Goal: Task Accomplishment & Management: Complete application form

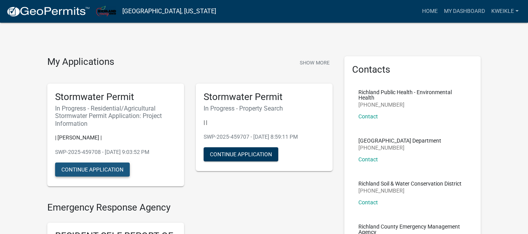
click at [107, 168] on button "Continue Application" at bounding box center [92, 169] width 75 height 14
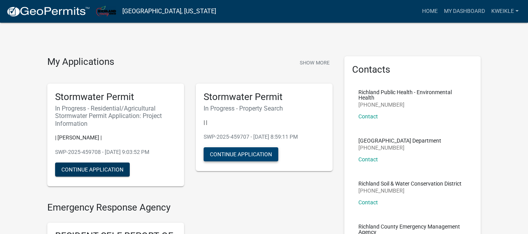
click at [258, 154] on button "Continue Application" at bounding box center [241, 154] width 75 height 14
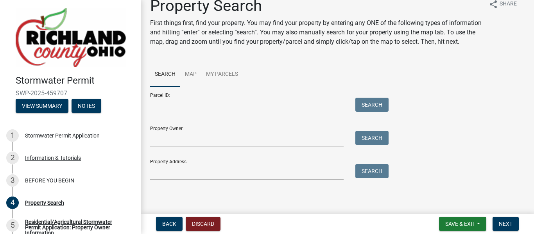
scroll to position [11, 0]
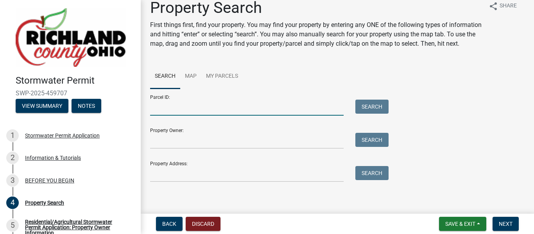
click at [287, 116] on input "Parcel ID:" at bounding box center [246, 108] width 193 height 16
type input "0143400910001"
click at [359, 114] on button "Search" at bounding box center [371, 107] width 33 height 14
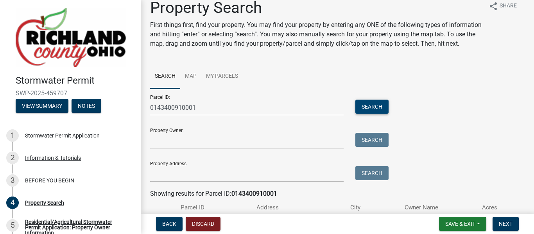
scroll to position [76, 0]
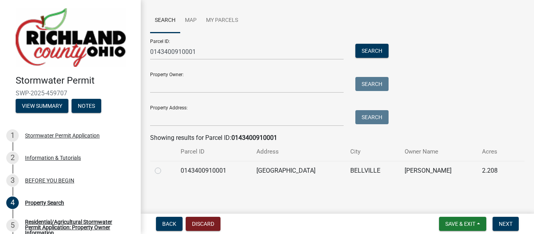
click at [164, 166] on label at bounding box center [164, 166] width 0 height 0
click at [164, 171] on input "radio" at bounding box center [166, 168] width 5 height 5
radio input "true"
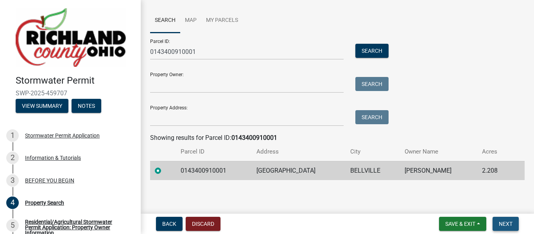
click at [503, 225] on span "Next" at bounding box center [505, 224] width 14 height 6
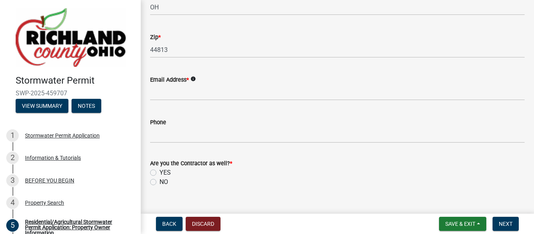
scroll to position [229, 0]
click at [263, 103] on wm-data-entity-input "Email Address * info" at bounding box center [337, 85] width 374 height 43
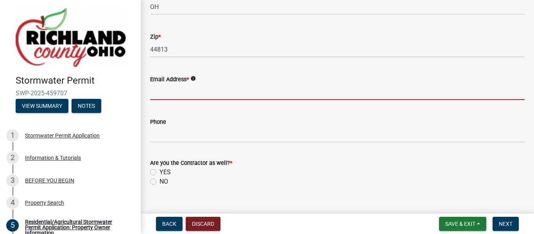
click at [257, 89] on input "Email Address *" at bounding box center [337, 92] width 374 height 16
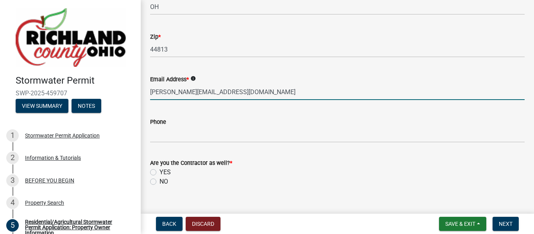
scroll to position [243, 0]
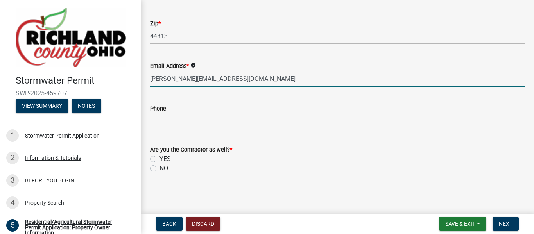
type input "[PERSON_NAME][EMAIL_ADDRESS][DOMAIN_NAME]"
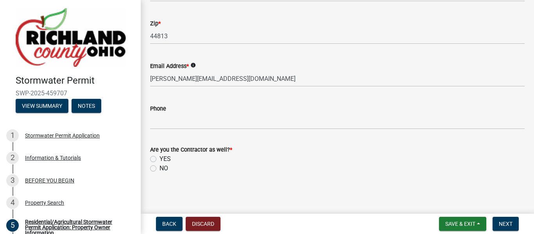
click at [159, 168] on label "NO" at bounding box center [163, 168] width 9 height 9
click at [159, 168] on input "NO" at bounding box center [161, 166] width 5 height 5
radio input "true"
click at [503, 221] on span "Next" at bounding box center [505, 224] width 14 height 6
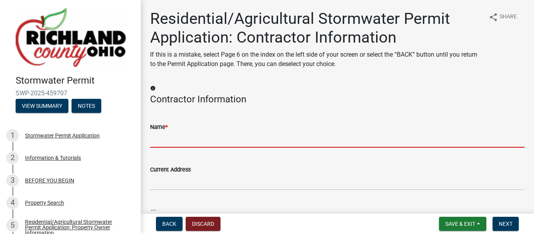
click at [225, 140] on input "Name *" at bounding box center [337, 140] width 374 height 16
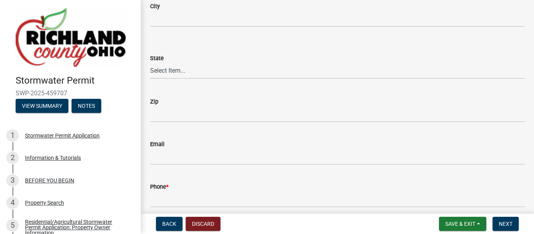
scroll to position [239, 0]
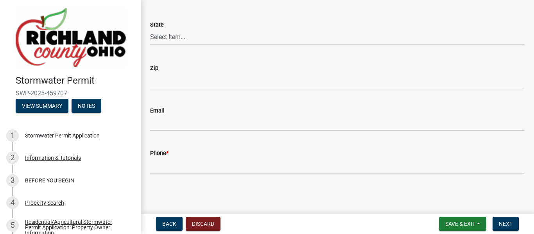
type input "[PERSON_NAME]"
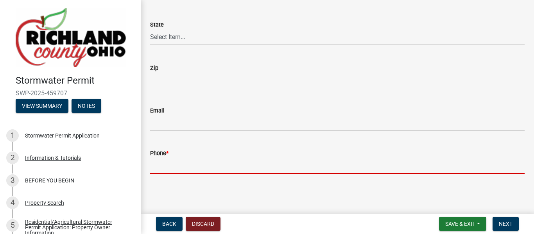
click at [215, 169] on input "Phone *" at bounding box center [337, 166] width 374 height 16
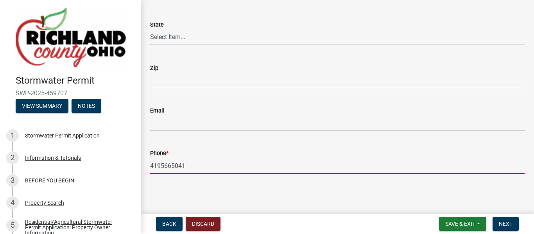
click at [215, 169] on input "4195665041" at bounding box center [337, 166] width 374 height 16
type input "4195665041"
click at [512, 224] on span "Next" at bounding box center [505, 224] width 14 height 6
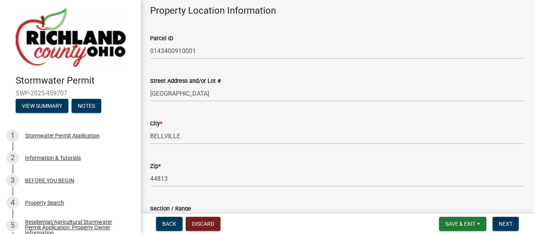
scroll to position [58, 0]
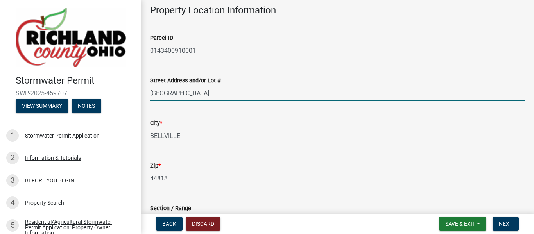
click at [151, 94] on input "[GEOGRAPHIC_DATA]" at bounding box center [337, 93] width 374 height 16
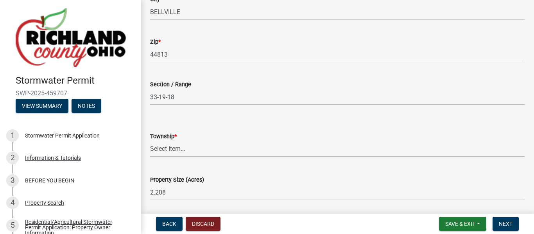
scroll to position [208, 0]
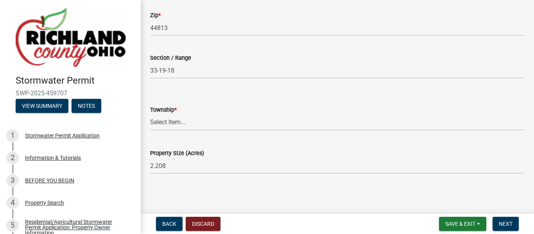
type input "[STREET_ADDRESS]"
click at [195, 121] on select "Select Item... Blooming Grove [PERSON_NAME] [GEOGRAPHIC_DATA][PERSON_NAME] [PER…" at bounding box center [337, 122] width 374 height 16
click at [150, 114] on select "Select Item... Blooming Grove [PERSON_NAME] [GEOGRAPHIC_DATA][PERSON_NAME] [PER…" at bounding box center [337, 122] width 374 height 16
select select "8f7eec1e-6f7f-412f-a795-9c181be48be1"
click at [502, 225] on span "Next" at bounding box center [505, 224] width 14 height 6
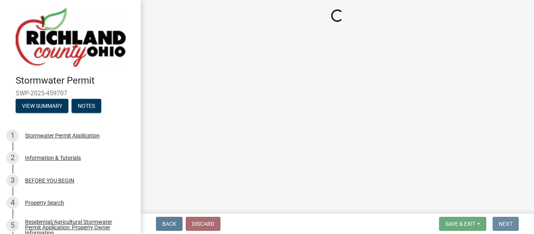
scroll to position [0, 0]
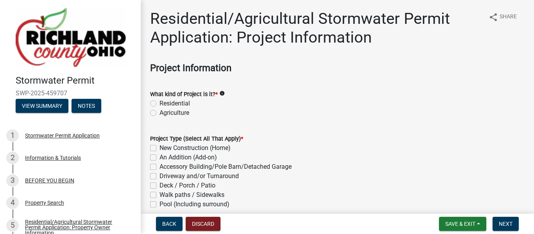
click at [159, 102] on label "Residential" at bounding box center [174, 103] width 30 height 9
click at [159, 102] on input "Residential" at bounding box center [161, 101] width 5 height 5
radio input "true"
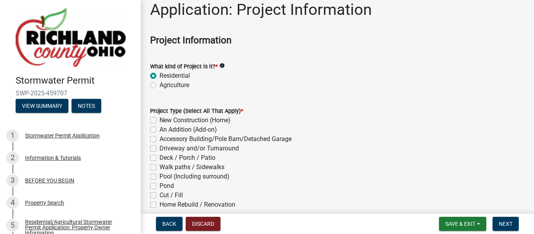
click at [198, 118] on label "New Construction (Home)" at bounding box center [194, 120] width 71 height 9
click at [164, 118] on input "New Construction (Home)" at bounding box center [161, 118] width 5 height 5
checkbox input "true"
checkbox input "false"
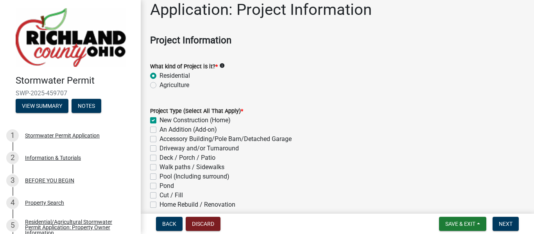
checkbox input "false"
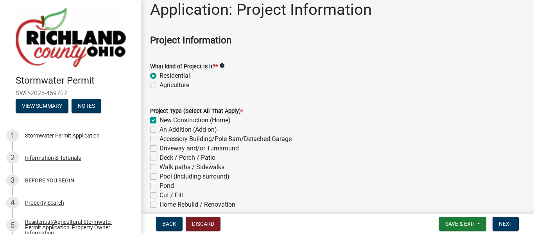
checkbox input "false"
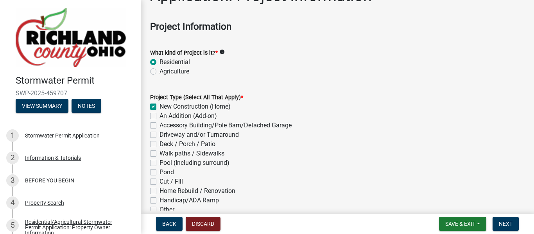
scroll to position [43, 0]
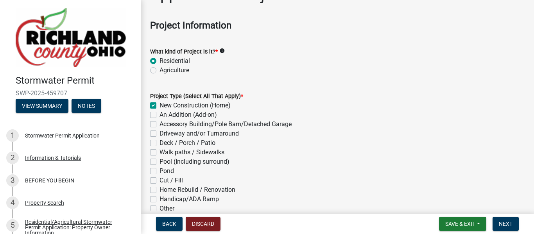
click at [159, 133] on label "Driveway and/or Turnaround" at bounding box center [198, 133] width 79 height 9
click at [159, 133] on input "Driveway and/or Turnaround" at bounding box center [161, 131] width 5 height 5
checkbox input "true"
checkbox input "false"
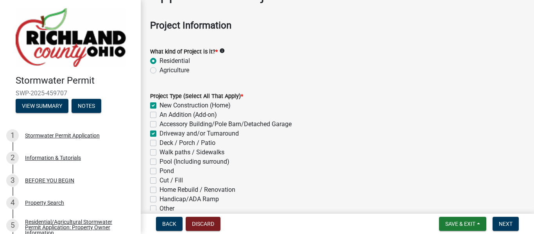
checkbox input "false"
checkbox input "true"
checkbox input "false"
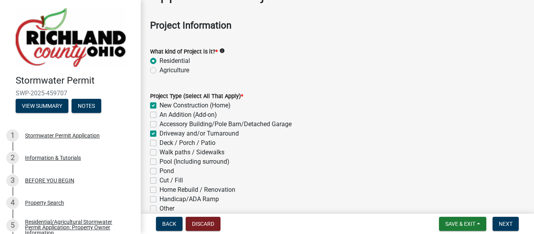
checkbox input "false"
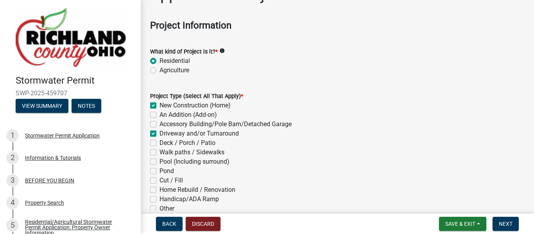
click at [159, 143] on label "Deck / Porch / Patio" at bounding box center [187, 142] width 56 height 9
click at [159, 143] on input "Deck / Porch / Patio" at bounding box center [161, 140] width 5 height 5
checkbox input "true"
checkbox input "false"
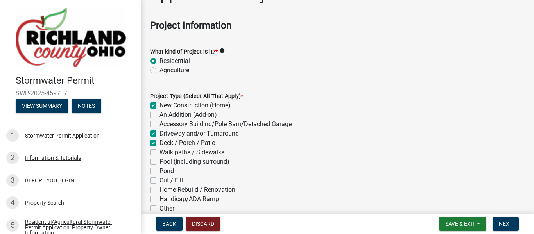
checkbox input "false"
checkbox input "true"
checkbox input "false"
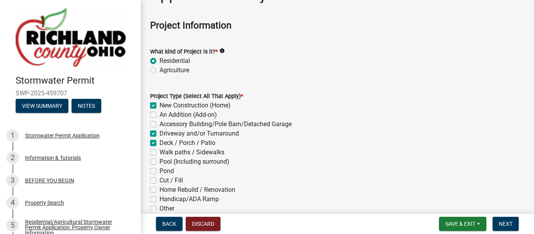
checkbox input "false"
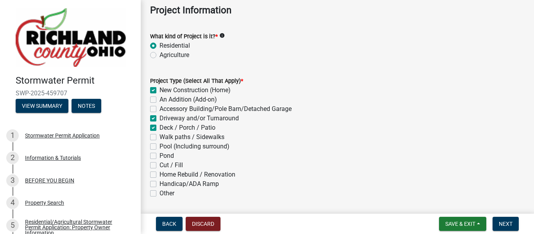
scroll to position [59, 0]
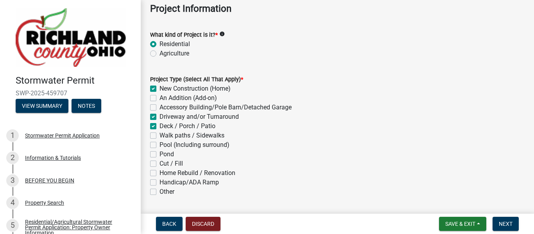
click at [159, 109] on label "Accessory Building/Pole Barn/Detached Garage" at bounding box center [225, 107] width 132 height 9
click at [159, 108] on input "Accessory Building/Pole Barn/Detached Garage" at bounding box center [161, 105] width 5 height 5
checkbox input "true"
checkbox input "false"
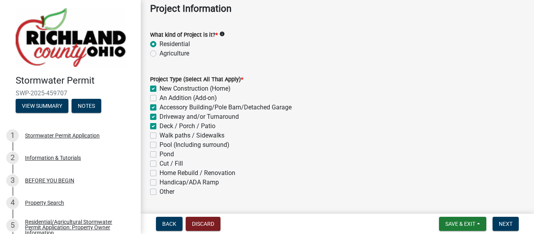
checkbox input "true"
checkbox input "false"
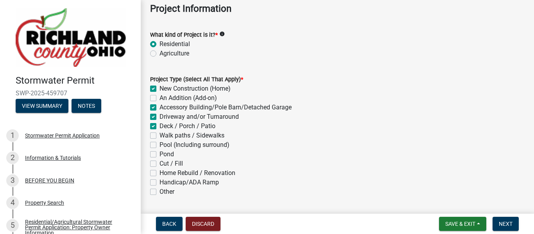
checkbox input "false"
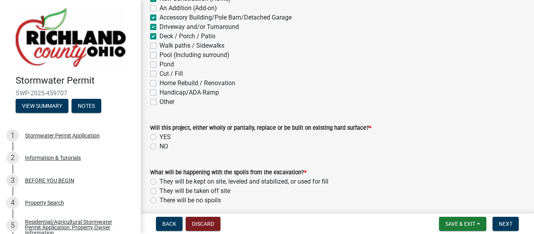
scroll to position [150, 0]
click at [159, 135] on label "YES" at bounding box center [164, 136] width 11 height 9
click at [159, 135] on input "YES" at bounding box center [161, 134] width 5 height 5
radio input "true"
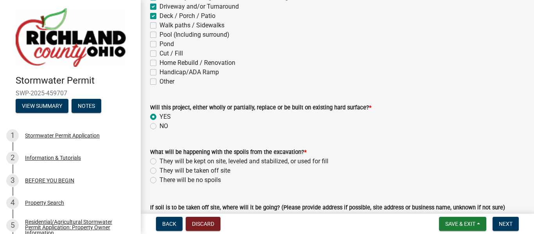
scroll to position [170, 0]
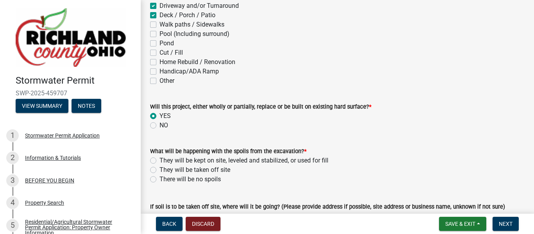
click at [159, 126] on label "NO" at bounding box center [163, 125] width 9 height 9
click at [159, 126] on input "NO" at bounding box center [161, 123] width 5 height 5
radio input "true"
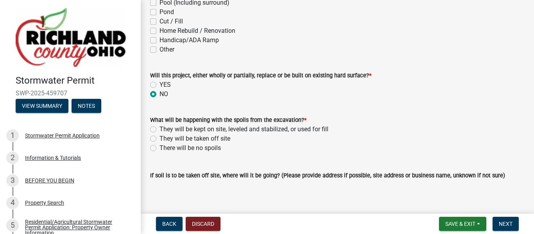
scroll to position [202, 0]
click at [159, 129] on label "They will be kept on site, leveled and stabilized, or used for fill" at bounding box center [243, 128] width 169 height 9
click at [159, 129] on input "They will be kept on site, leveled and stabilized, or used for fill" at bounding box center [161, 126] width 5 height 5
radio input "true"
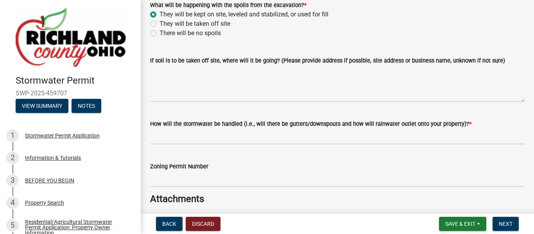
scroll to position [317, 0]
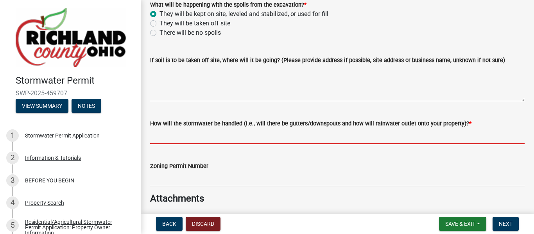
click at [234, 139] on input "How will the stormwater be handled (i.e., will there be gutters/downspouts and …" at bounding box center [337, 136] width 374 height 16
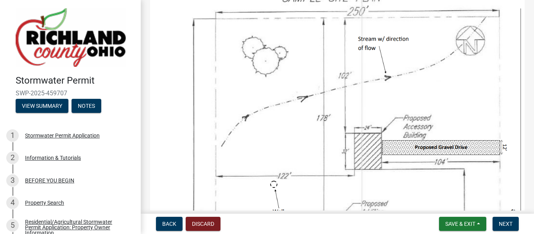
scroll to position [667, 0]
type input "gutters and downspouts"
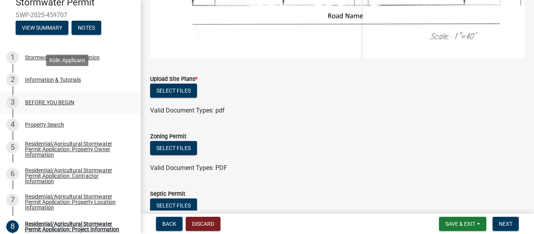
scroll to position [157, 0]
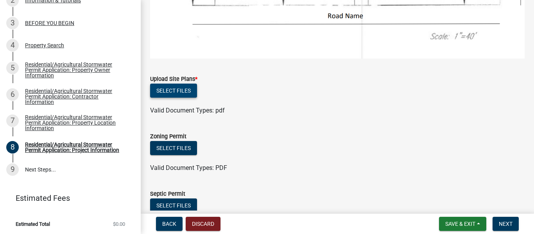
click at [175, 84] on button "Select files" at bounding box center [173, 91] width 47 height 14
click at [176, 84] on button "Select files" at bounding box center [173, 91] width 47 height 14
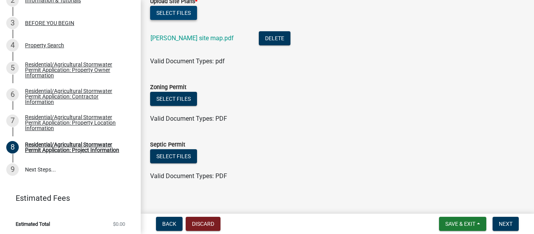
scroll to position [1153, 0]
click at [500, 222] on span "Next" at bounding box center [505, 224] width 14 height 6
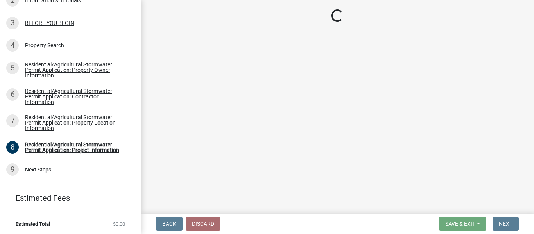
scroll to position [315, 0]
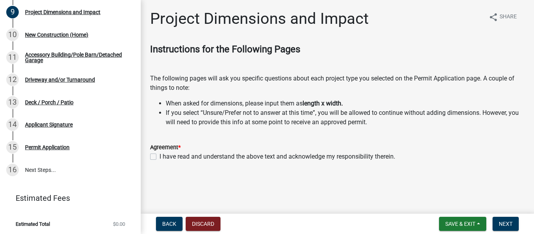
click at [159, 156] on label "I have read and understand the above text and acknowledge my responsibility the…" at bounding box center [277, 156] width 236 height 9
click at [159, 156] on input "I have read and understand the above text and acknowledge my responsibility the…" at bounding box center [161, 154] width 5 height 5
checkbox input "true"
click at [509, 227] on button "Next" at bounding box center [505, 224] width 26 height 14
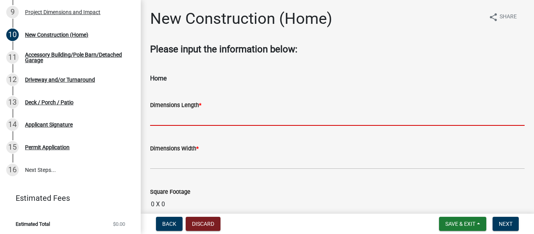
click at [237, 112] on input "text" at bounding box center [337, 118] width 374 height 16
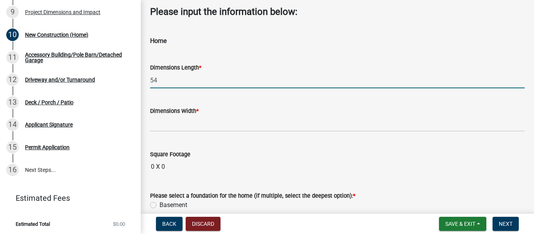
scroll to position [38, 0]
type input "54"
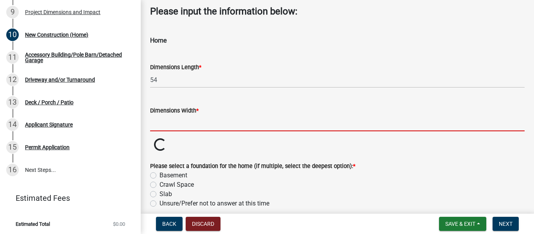
click at [216, 126] on input "text" at bounding box center [337, 123] width 374 height 16
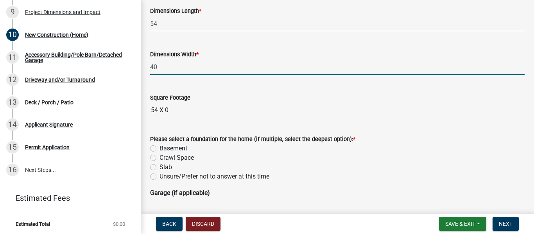
scroll to position [97, 0]
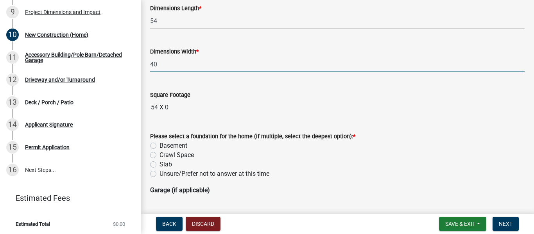
type input "40"
click at [217, 121] on wm-data-entity-input-list "Please input the information below: Home Dimensions Length * 54 Dimensions Widt…" at bounding box center [337, 139] width 374 height 384
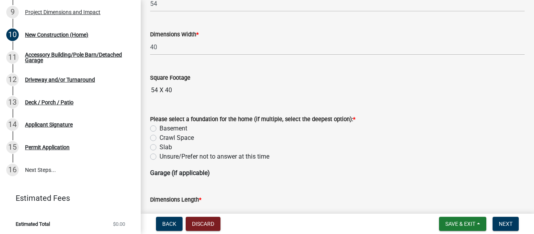
scroll to position [114, 0]
click at [170, 127] on label "Basement" at bounding box center [173, 127] width 28 height 9
click at [164, 127] on input "Basement" at bounding box center [161, 125] width 5 height 5
radio input "true"
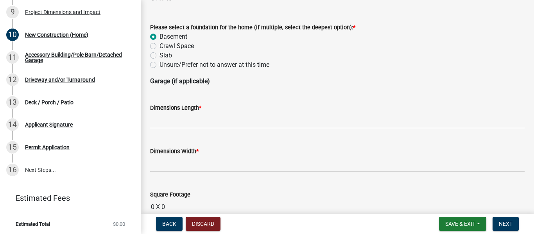
scroll to position [207, 0]
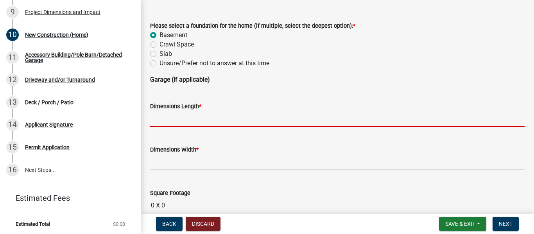
click at [247, 120] on input "text" at bounding box center [337, 119] width 374 height 16
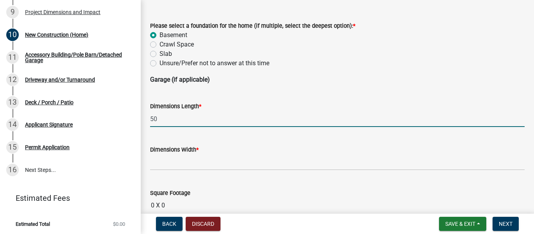
type input "50"
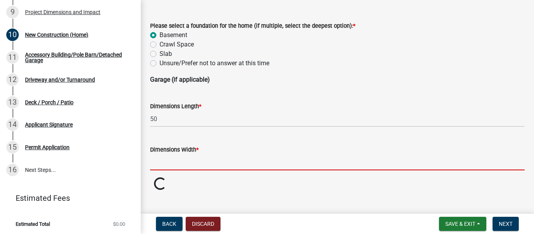
click at [208, 160] on input "text" at bounding box center [337, 162] width 374 height 16
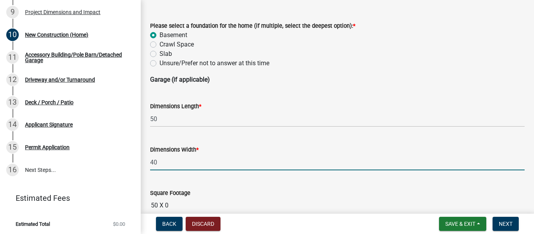
scroll to position [248, 0]
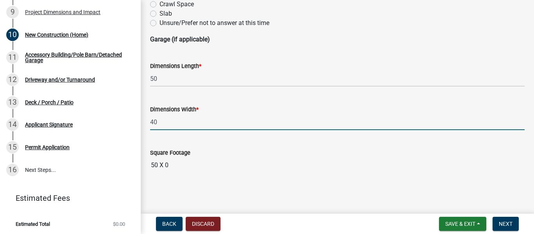
type input "40"
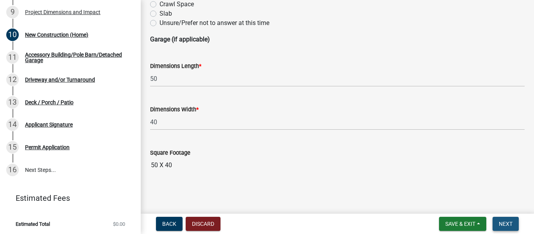
click at [508, 222] on span "Next" at bounding box center [505, 224] width 14 height 6
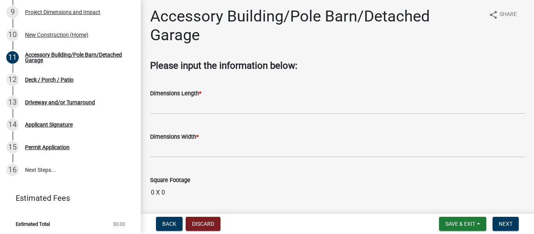
scroll to position [2, 0]
click at [204, 223] on button "Discard" at bounding box center [203, 224] width 35 height 14
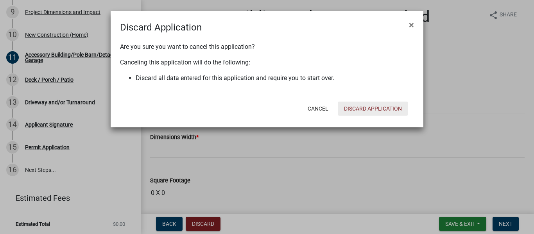
click at [356, 108] on button "Discard Application" at bounding box center [372, 109] width 70 height 14
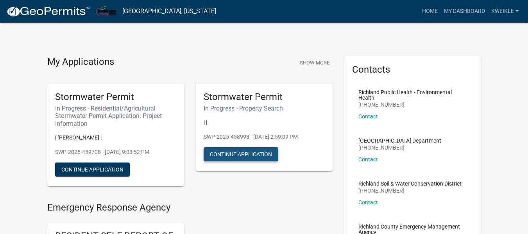
click at [255, 152] on button "Continue Application" at bounding box center [241, 154] width 75 height 14
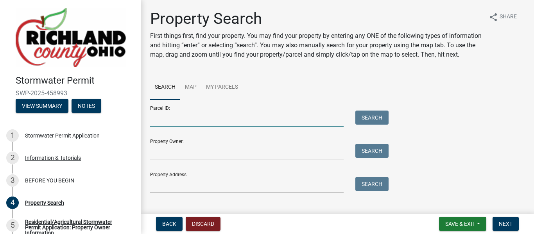
click at [211, 127] on input "Parcel ID:" at bounding box center [246, 119] width 193 height 16
type input "0143400910001"
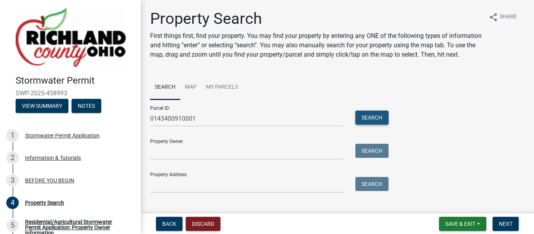
click at [370, 125] on button "Search" at bounding box center [371, 118] width 33 height 14
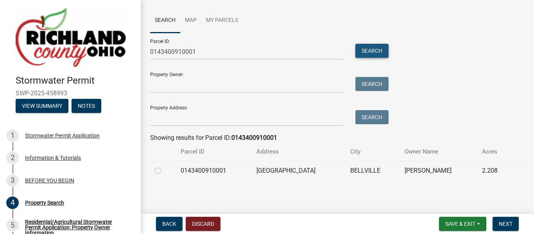
scroll to position [76, 0]
click at [164, 166] on label at bounding box center [164, 166] width 0 height 0
click at [164, 170] on input "radio" at bounding box center [166, 168] width 5 height 5
radio input "true"
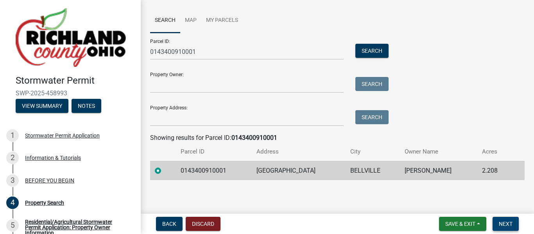
click at [512, 223] on span "Next" at bounding box center [505, 224] width 14 height 6
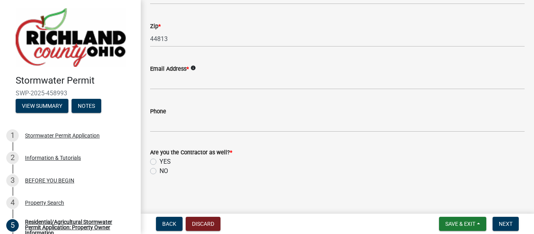
scroll to position [240, 0]
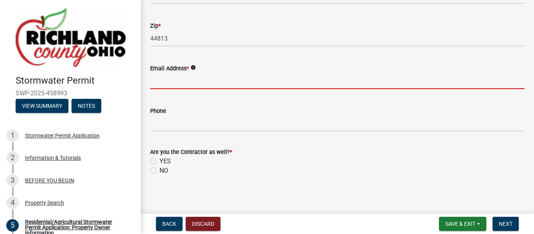
click at [334, 83] on input "Email Address *" at bounding box center [337, 81] width 374 height 16
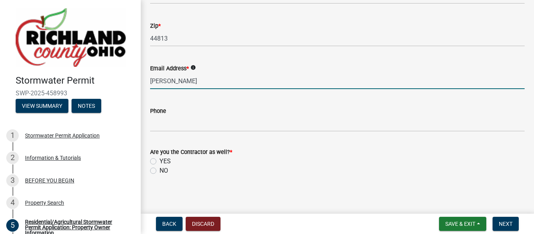
type input "[PERSON_NAME][EMAIL_ADDRESS][DOMAIN_NAME]"
click at [159, 169] on label "NO" at bounding box center [163, 170] width 9 height 9
click at [159, 169] on input "NO" at bounding box center [161, 168] width 5 height 5
radio input "true"
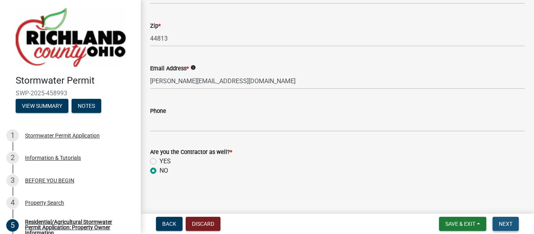
click at [502, 225] on span "Next" at bounding box center [505, 224] width 14 height 6
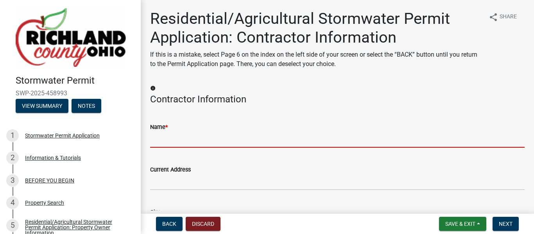
click at [181, 138] on input "Name *" at bounding box center [337, 140] width 374 height 16
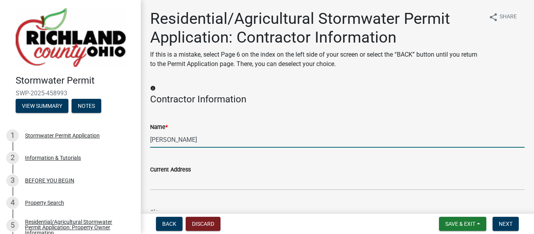
type input "[PERSON_NAME]"
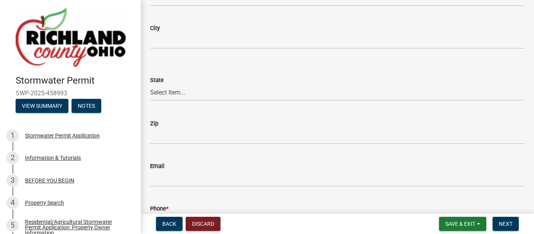
scroll to position [239, 0]
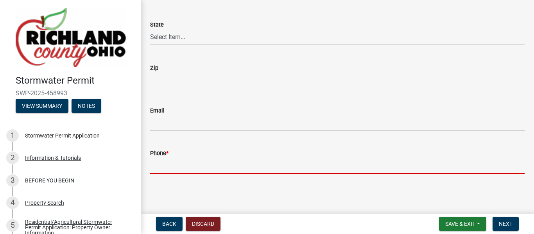
click at [174, 164] on input "Phone *" at bounding box center [337, 166] width 374 height 16
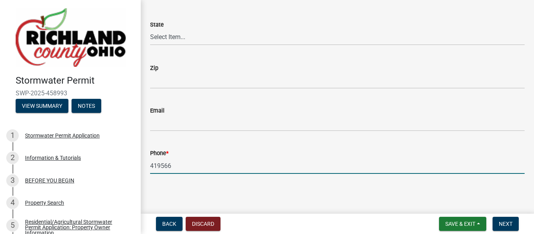
type input "4195665041"
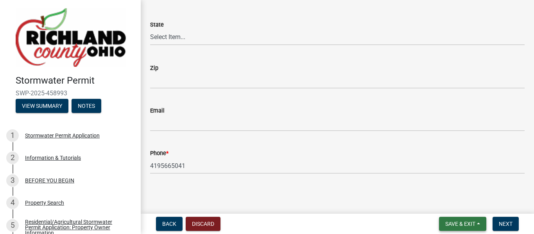
click at [446, 223] on span "Save & Exit" at bounding box center [460, 224] width 30 height 6
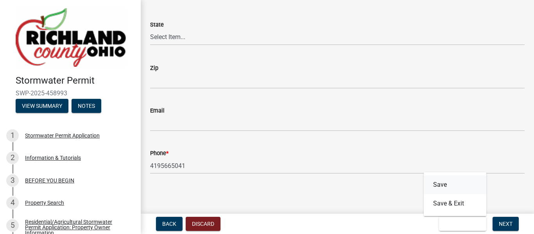
click at [444, 183] on button "Save" at bounding box center [454, 184] width 62 height 19
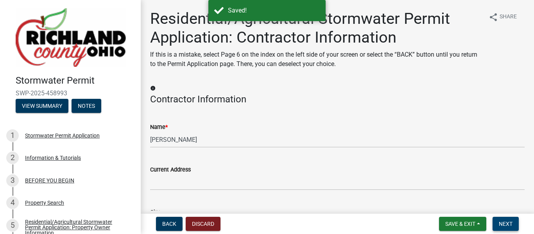
click at [505, 225] on span "Next" at bounding box center [505, 224] width 14 height 6
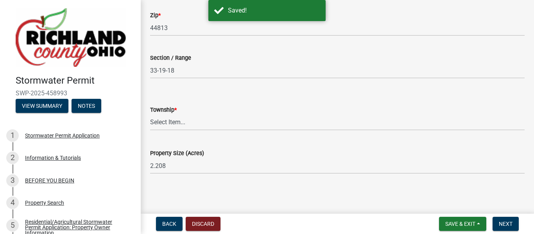
scroll to position [208, 0]
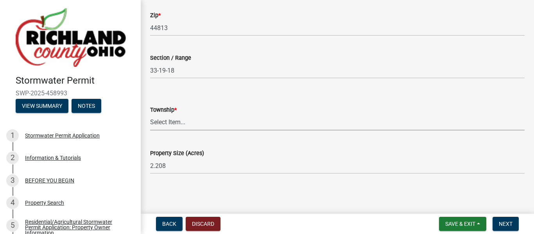
click at [281, 116] on select "Select Item... Blooming Grove [PERSON_NAME] [GEOGRAPHIC_DATA][PERSON_NAME] [PER…" at bounding box center [337, 122] width 374 height 16
click at [150, 114] on select "Select Item... Blooming Grove [PERSON_NAME] [GEOGRAPHIC_DATA][PERSON_NAME] [PER…" at bounding box center [337, 122] width 374 height 16
select select "8f7eec1e-6f7f-412f-a795-9c181be48be1"
click at [451, 226] on span "Save & Exit" at bounding box center [460, 224] width 30 height 6
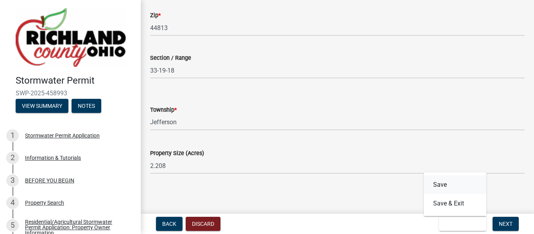
click at [449, 182] on button "Save" at bounding box center [454, 184] width 62 height 19
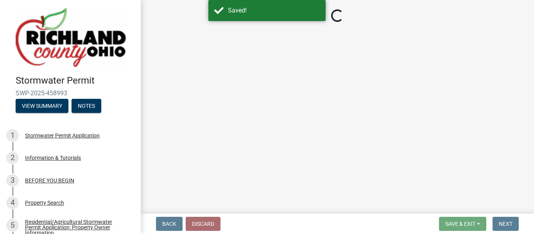
select select "8f7eec1e-6f7f-412f-a795-9c181be48be1"
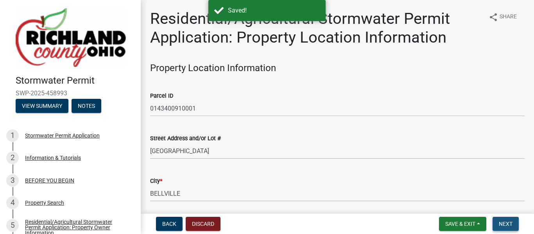
click at [505, 224] on span "Next" at bounding box center [505, 224] width 14 height 6
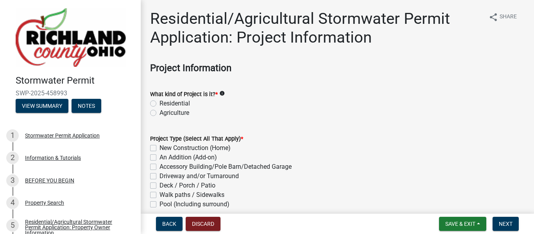
click at [165, 104] on label "Residential" at bounding box center [174, 103] width 30 height 9
click at [164, 104] on input "Residential" at bounding box center [161, 101] width 5 height 5
radio input "true"
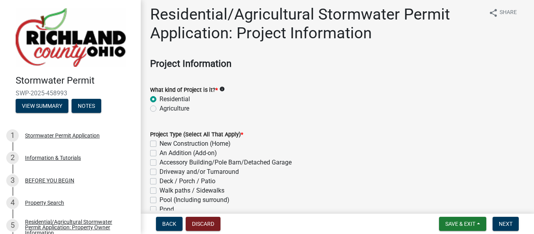
click at [171, 144] on label "New Construction (Home)" at bounding box center [194, 143] width 71 height 9
click at [164, 144] on input "New Construction (Home)" at bounding box center [161, 141] width 5 height 5
checkbox input "true"
checkbox input "false"
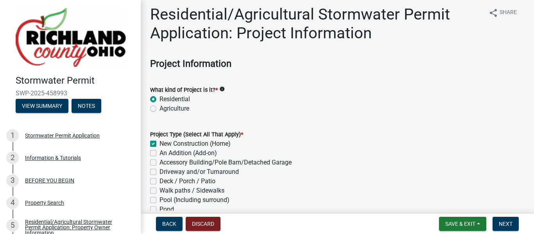
checkbox input "false"
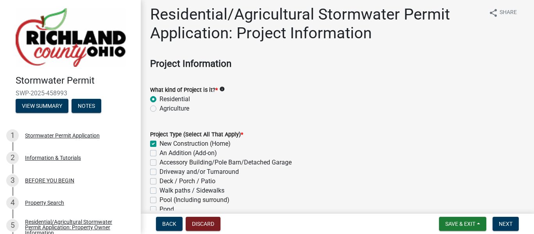
checkbox input "false"
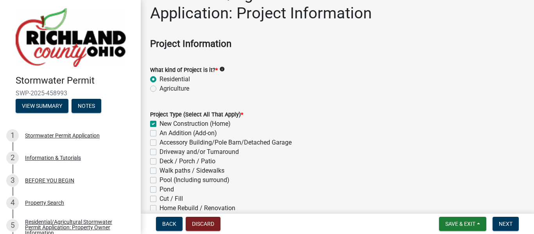
scroll to position [29, 0]
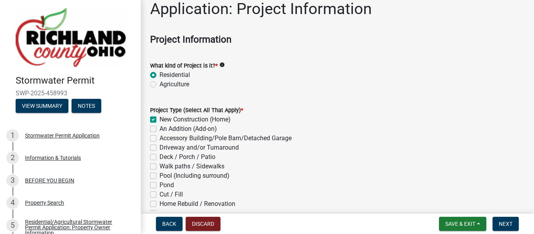
click at [172, 149] on label "Driveway and/or Turnaround" at bounding box center [198, 147] width 79 height 9
click at [164, 148] on input "Driveway and/or Turnaround" at bounding box center [161, 145] width 5 height 5
checkbox input "true"
checkbox input "false"
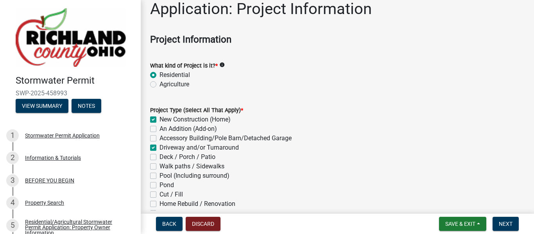
checkbox input "false"
checkbox input "true"
checkbox input "false"
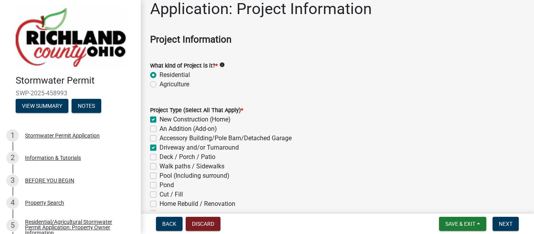
checkbox input "false"
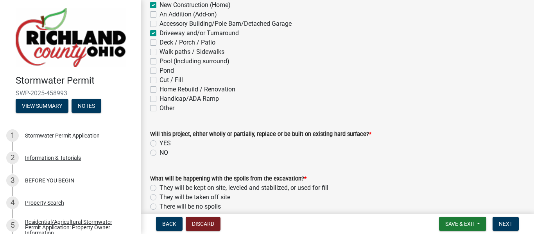
scroll to position [143, 0]
click at [159, 151] on label "NO" at bounding box center [163, 152] width 9 height 9
click at [159, 151] on input "NO" at bounding box center [161, 150] width 5 height 5
radio input "true"
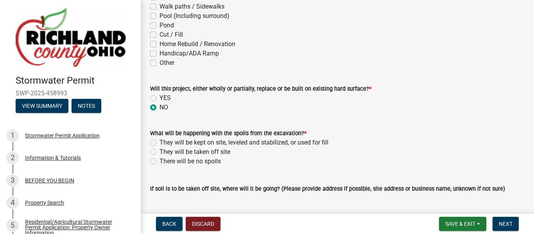
scroll to position [189, 0]
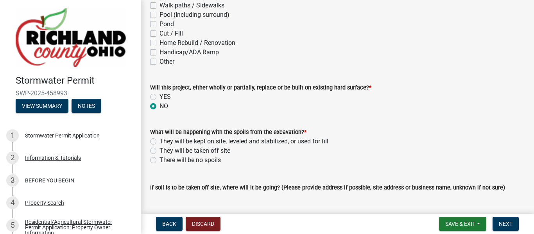
click at [159, 138] on label "They will be kept on site, leveled and stabilized, or used for fill" at bounding box center [243, 141] width 169 height 9
click at [159, 138] on input "They will be kept on site, leveled and stabilized, or used for fill" at bounding box center [161, 139] width 5 height 5
radio input "true"
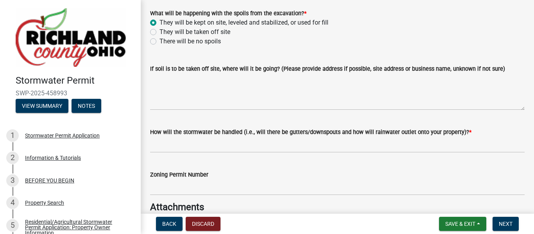
scroll to position [307, 0]
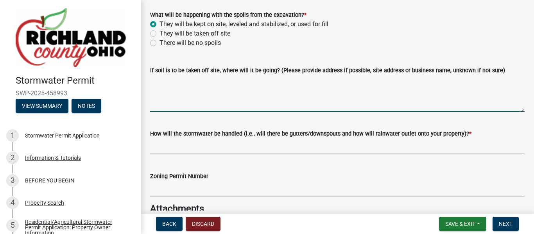
click at [237, 106] on textarea "If soil is to be taken off site, where will it be going? (Please provide addres…" at bounding box center [337, 93] width 374 height 37
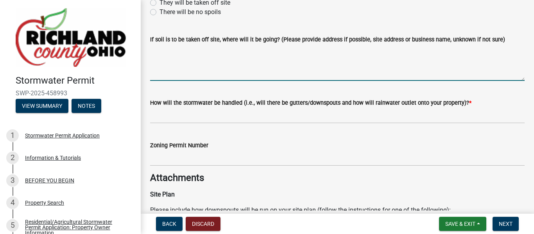
scroll to position [338, 0]
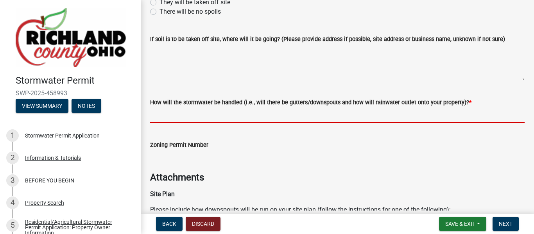
click at [228, 114] on input "How will the stormwater be handled (i.e., will there be gutters/downspouts and …" at bounding box center [337, 115] width 374 height 16
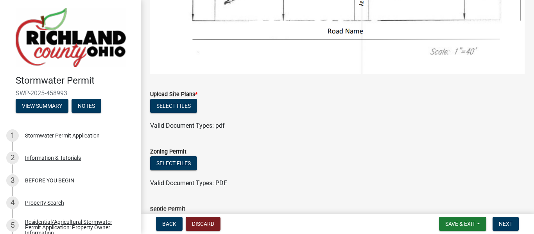
scroll to position [1098, 0]
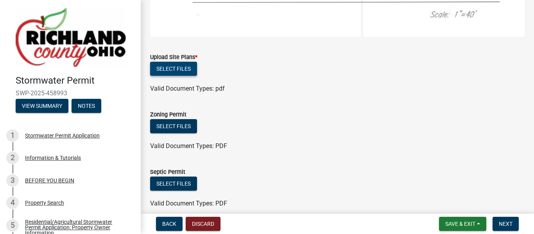
type input "gutters/downspouts"
click at [183, 62] on button "Select files" at bounding box center [173, 69] width 47 height 14
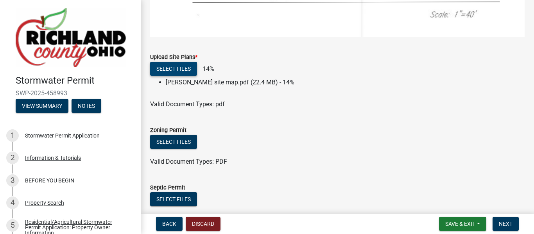
scroll to position [1141, 0]
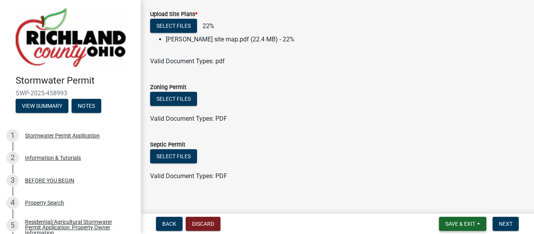
click at [451, 223] on span "Save & Exit" at bounding box center [460, 224] width 30 height 6
click at [441, 184] on button "Save" at bounding box center [454, 184] width 62 height 19
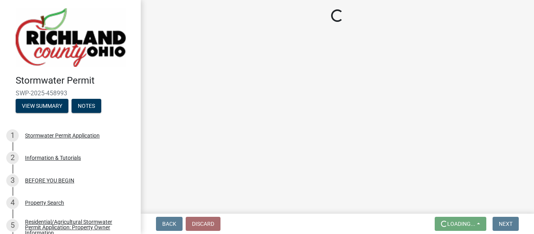
scroll to position [0, 0]
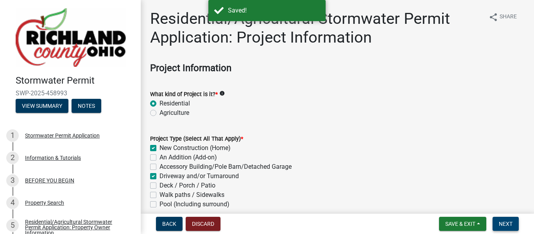
click at [505, 223] on span "Next" at bounding box center [505, 224] width 14 height 6
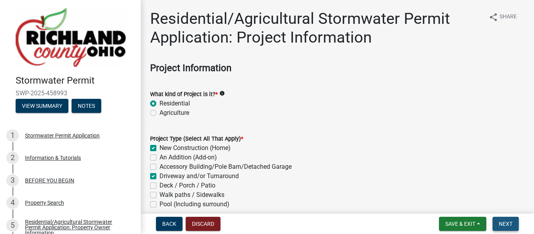
click at [504, 221] on span "Next" at bounding box center [505, 224] width 14 height 6
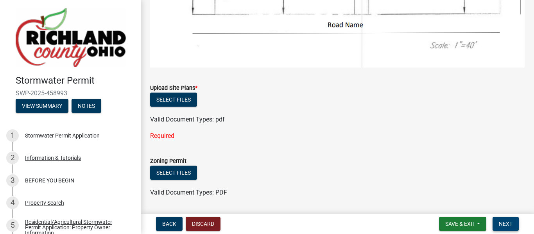
scroll to position [1107, 0]
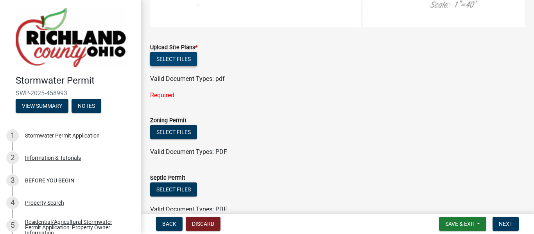
click at [190, 53] on button "Select files" at bounding box center [173, 59] width 47 height 14
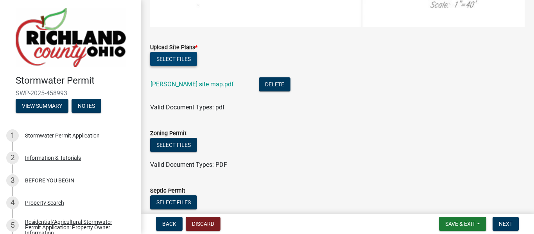
scroll to position [1153, 0]
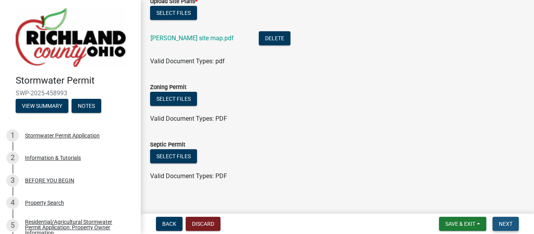
click at [505, 221] on span "Next" at bounding box center [505, 224] width 14 height 6
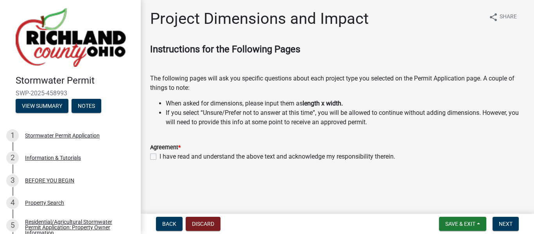
click at [293, 155] on label "I have read and understand the above text and acknowledge my responsibility the…" at bounding box center [277, 156] width 236 height 9
click at [164, 155] on input "I have read and understand the above text and acknowledge my responsibility the…" at bounding box center [161, 154] width 5 height 5
checkbox input "true"
click at [502, 222] on span "Next" at bounding box center [505, 224] width 14 height 6
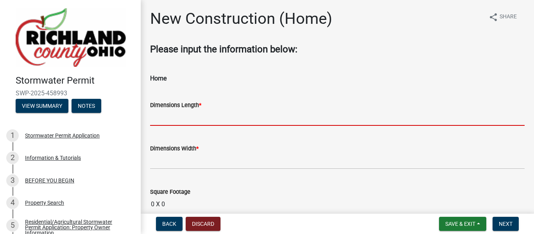
click at [219, 115] on input "text" at bounding box center [337, 118] width 374 height 16
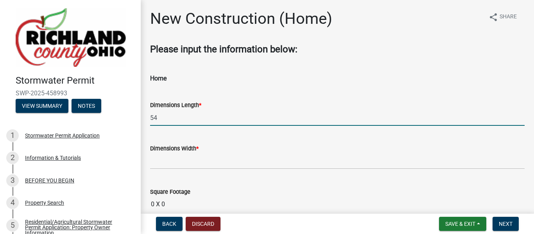
type input "54"
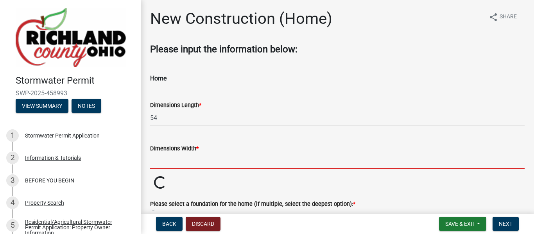
click at [202, 160] on input "text" at bounding box center [337, 161] width 374 height 16
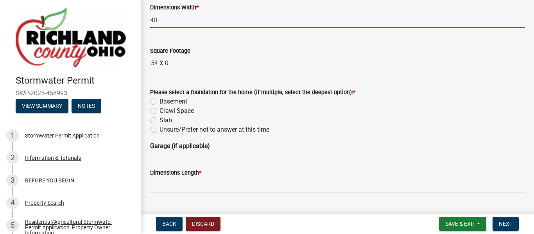
scroll to position [142, 0]
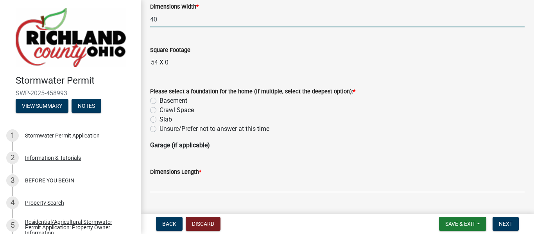
type input "40"
click at [151, 97] on div "Please select a foundation for the home (if multiple, select the deepest option…" at bounding box center [337, 110] width 374 height 47
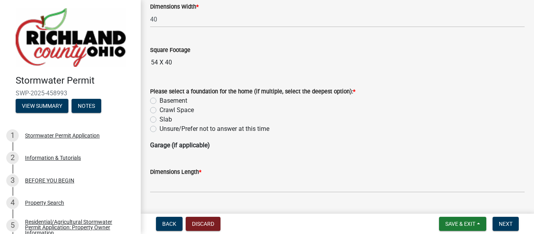
click at [159, 101] on label "Basement" at bounding box center [173, 100] width 28 height 9
click at [159, 101] on input "Basement" at bounding box center [161, 98] width 5 height 5
radio input "true"
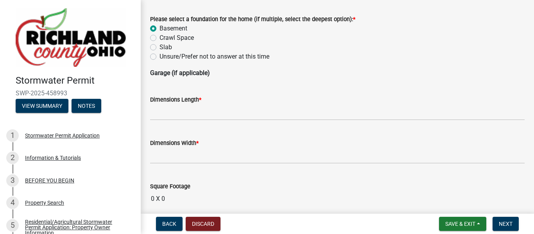
scroll to position [214, 0]
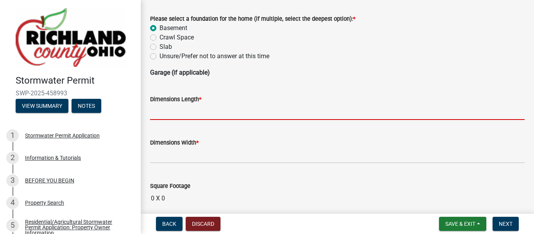
click at [216, 116] on input "text" at bounding box center [337, 112] width 374 height 16
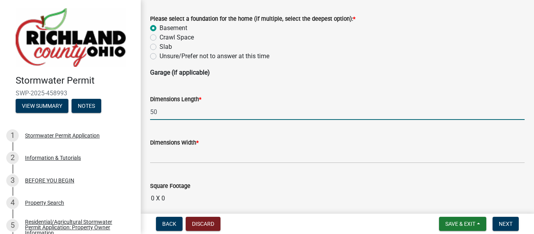
type input "50"
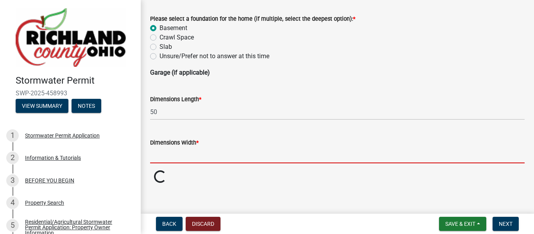
click at [202, 157] on input "text" at bounding box center [337, 155] width 374 height 16
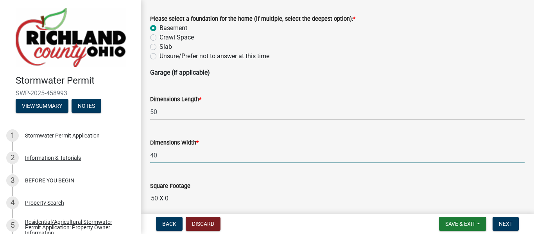
scroll to position [248, 0]
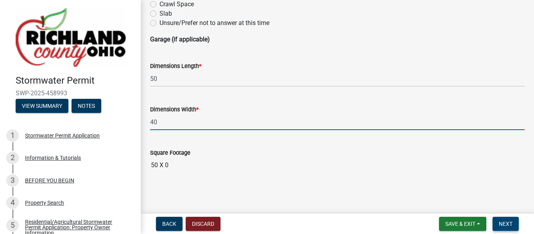
type input "40"
click at [501, 222] on span "Next" at bounding box center [505, 224] width 14 height 6
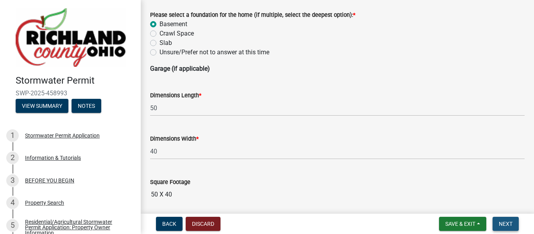
click at [503, 224] on span "Next" at bounding box center [505, 224] width 14 height 6
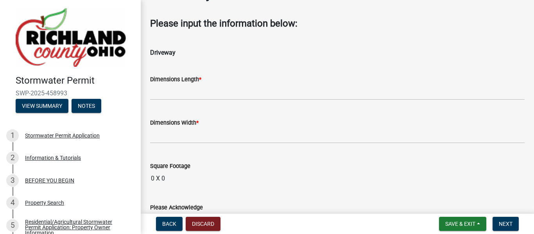
scroll to position [25, 0]
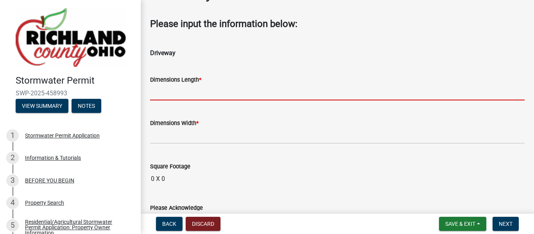
click at [233, 92] on input "text" at bounding box center [337, 92] width 374 height 16
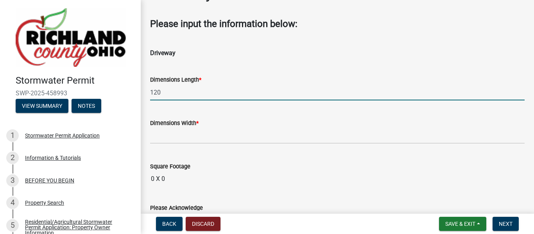
type input "120"
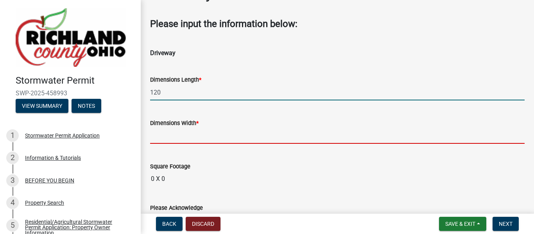
click at [198, 136] on input "text" at bounding box center [337, 136] width 374 height 16
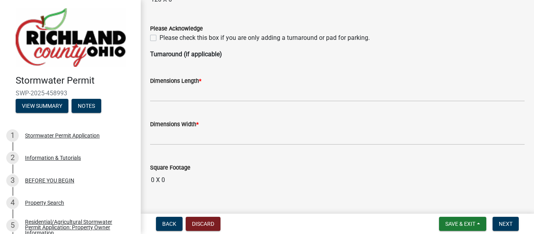
scroll to position [220, 0]
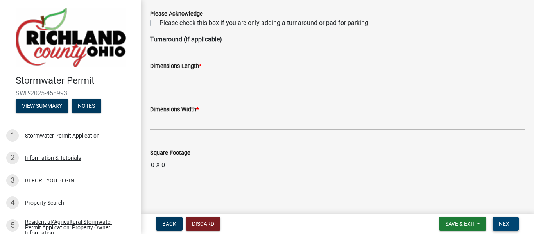
type input "10"
click at [503, 223] on span "Next" at bounding box center [505, 224] width 14 height 6
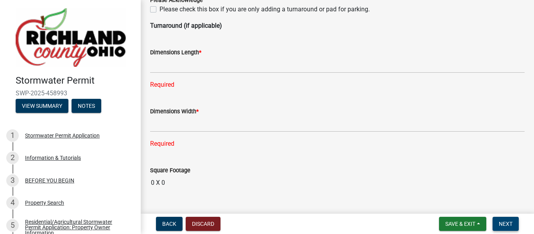
scroll to position [228, 0]
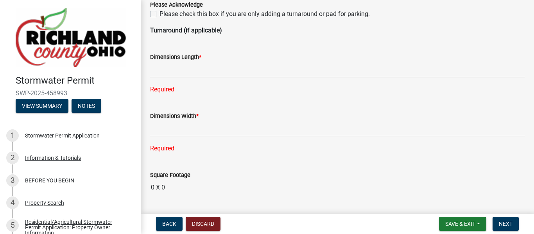
click at [159, 12] on label "Please check this box if you are only adding a turnaround or pad for parking." at bounding box center [264, 13] width 210 height 9
click at [159, 12] on input "Please check this box if you are only adding a turnaround or pad for parking." at bounding box center [161, 11] width 5 height 5
checkbox input "true"
click at [510, 224] on span "Next" at bounding box center [505, 224] width 14 height 6
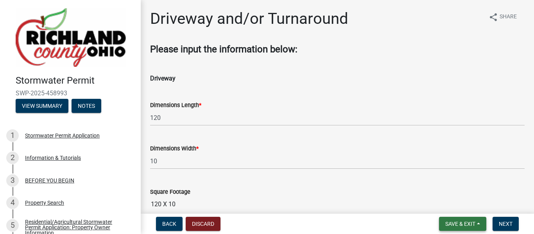
click at [482, 222] on button "Save & Exit" at bounding box center [462, 224] width 47 height 14
click at [443, 183] on button "Save" at bounding box center [454, 184] width 62 height 19
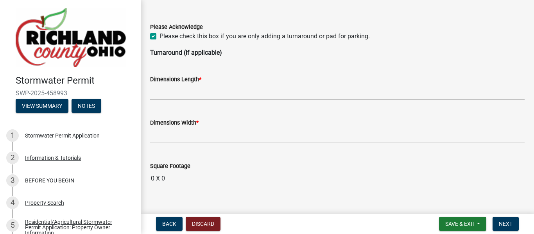
scroll to position [220, 0]
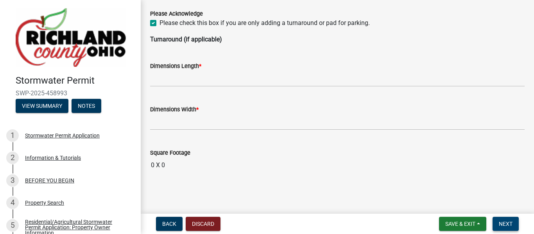
click at [503, 222] on span "Next" at bounding box center [505, 224] width 14 height 6
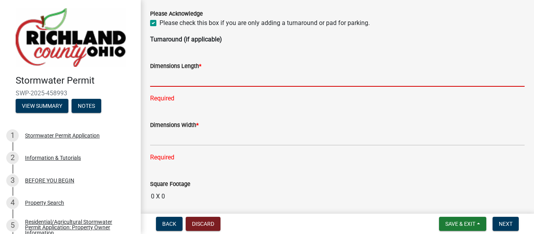
click at [332, 76] on input "text" at bounding box center [337, 79] width 374 height 16
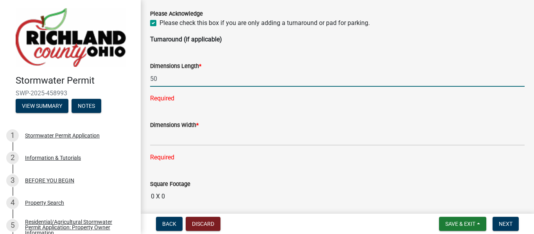
type input "50"
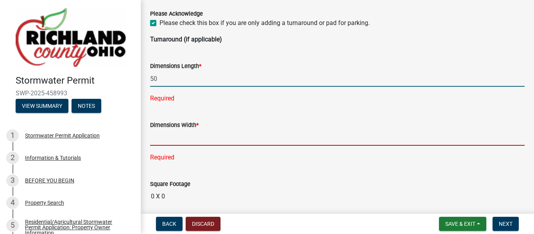
click at [287, 136] on input "text" at bounding box center [337, 138] width 374 height 16
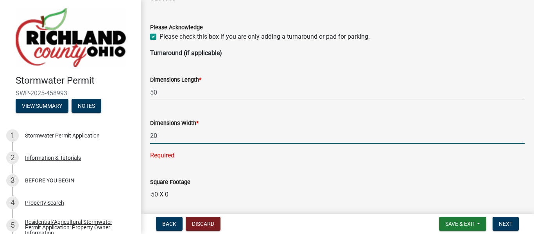
type input "2"
click at [287, 136] on input "50" at bounding box center [337, 136] width 374 height 16
type input "5"
type input "3"
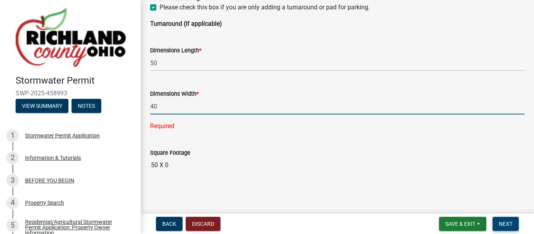
type input "40"
click at [502, 223] on span "Next" at bounding box center [505, 224] width 14 height 6
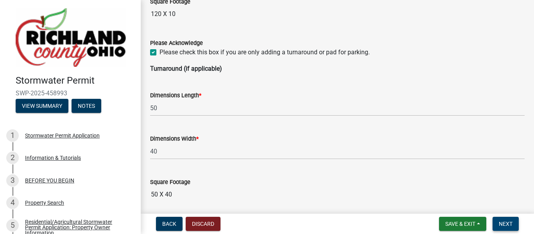
scroll to position [220, 0]
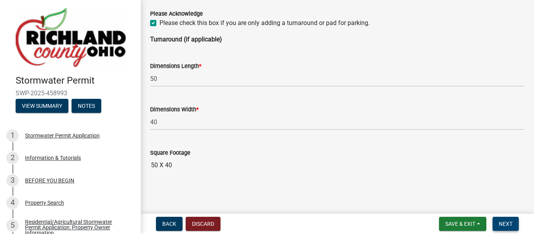
click at [509, 221] on span "Next" at bounding box center [505, 224] width 14 height 6
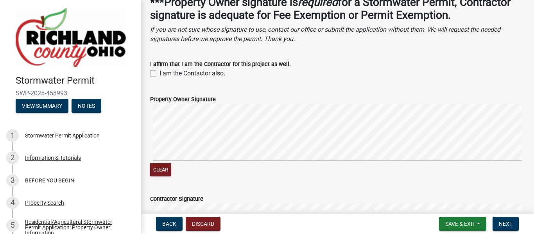
scroll to position [532, 0]
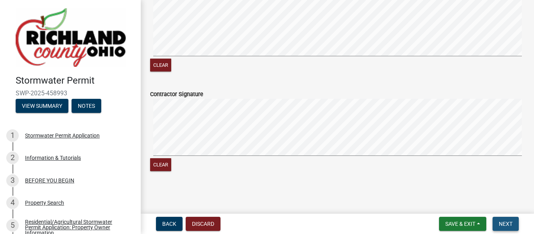
click at [503, 222] on span "Next" at bounding box center [505, 224] width 14 height 6
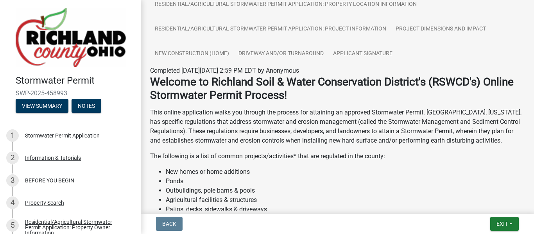
scroll to position [141, 0]
click at [35, 108] on button "View Summary" at bounding box center [42, 106] width 53 height 14
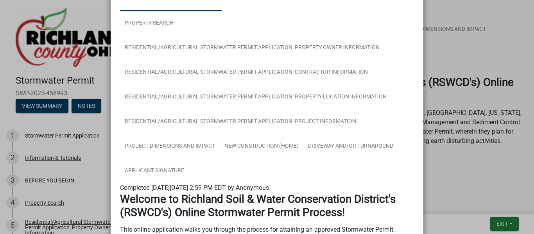
scroll to position [0, 0]
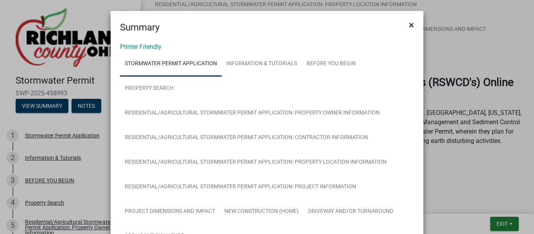
click at [409, 24] on span "×" at bounding box center [411, 25] width 5 height 11
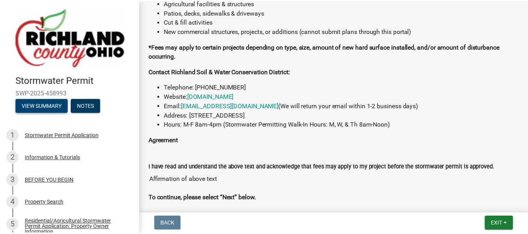
scroll to position [339, 0]
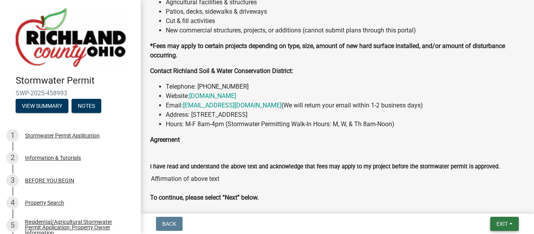
click at [502, 221] on span "Exit" at bounding box center [501, 224] width 11 height 6
click at [491, 204] on button "Save & Exit" at bounding box center [487, 203] width 62 height 19
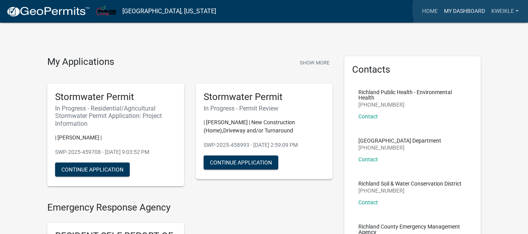
click at [471, 9] on link "My Dashboard" at bounding box center [464, 11] width 47 height 15
